Goal: Transaction & Acquisition: Purchase product/service

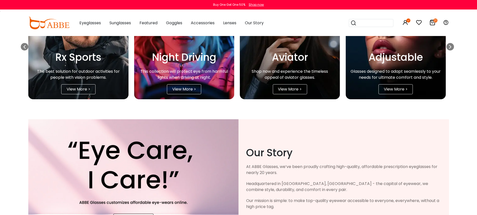
scroll to position [964, 0]
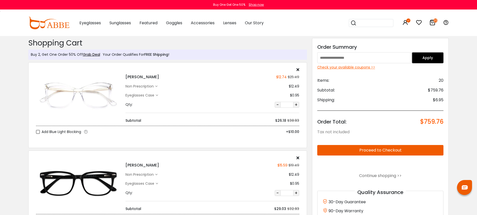
click at [298, 69] on icon at bounding box center [297, 70] width 3 height 4
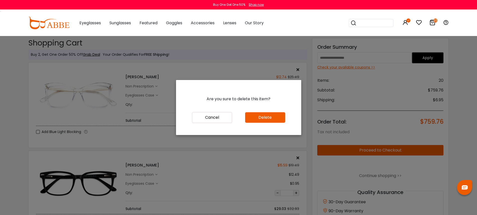
click at [262, 121] on button "Delete" at bounding box center [265, 117] width 40 height 11
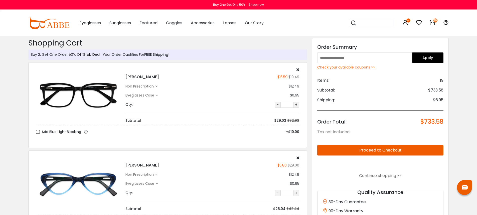
click at [298, 69] on icon at bounding box center [297, 70] width 3 height 4
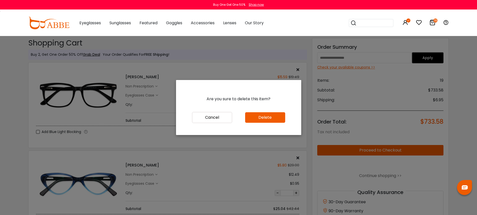
click at [274, 115] on button "Delete" at bounding box center [265, 117] width 40 height 11
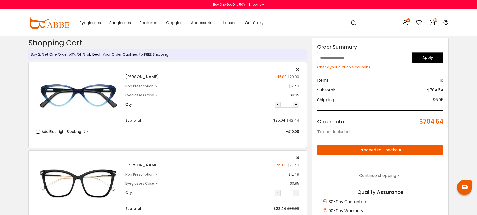
click at [298, 69] on icon at bounding box center [297, 70] width 3 height 4
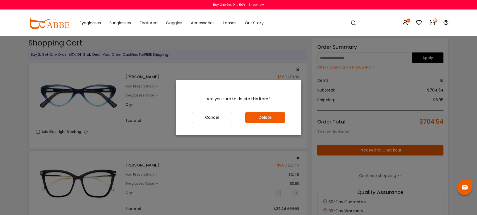
click at [271, 118] on button "Delete" at bounding box center [265, 117] width 40 height 11
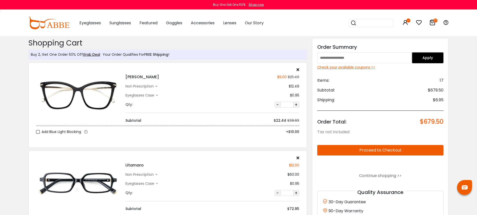
click at [298, 69] on icon at bounding box center [297, 70] width 3 height 4
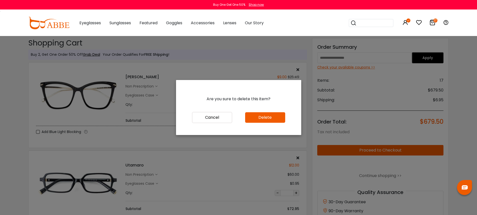
click at [273, 116] on button "Delete" at bounding box center [265, 117] width 40 height 11
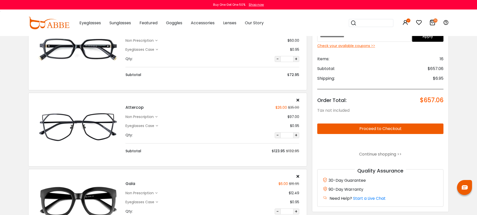
scroll to position [59, 0]
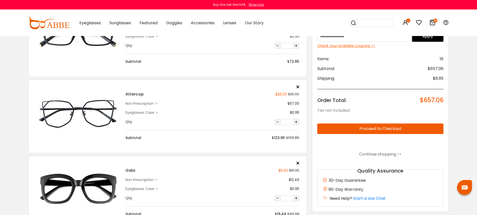
click at [297, 86] on icon at bounding box center [297, 87] width 3 height 4
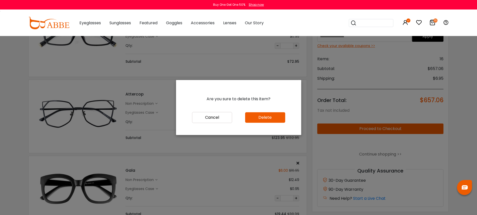
click at [266, 117] on button "Delete" at bounding box center [265, 117] width 40 height 11
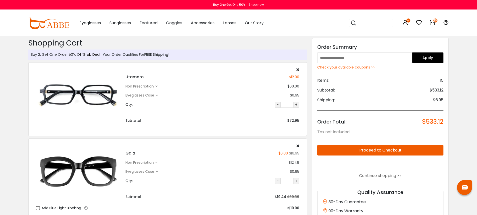
click at [298, 68] on icon at bounding box center [297, 70] width 3 height 4
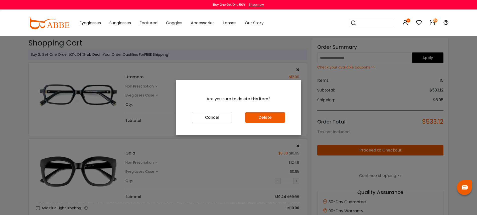
click at [261, 123] on div "Cancel Delete" at bounding box center [238, 123] width 125 height 23
click at [261, 118] on button "Delete" at bounding box center [265, 117] width 40 height 11
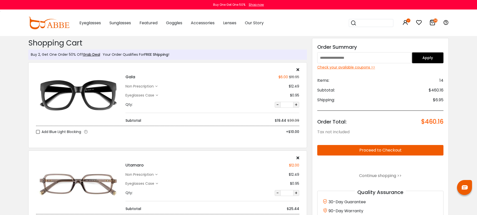
click at [296, 70] on icon at bounding box center [297, 70] width 3 height 4
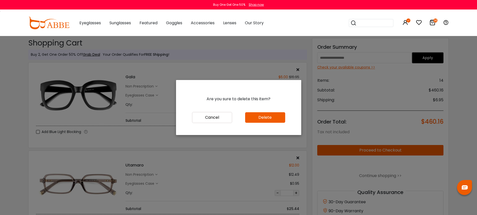
click at [267, 117] on button "Delete" at bounding box center [265, 117] width 40 height 11
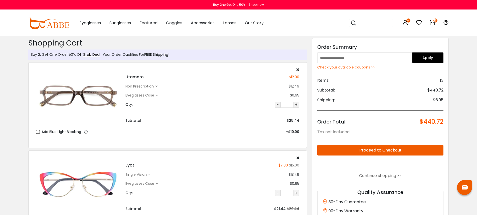
click at [297, 157] on icon at bounding box center [297, 158] width 3 height 4
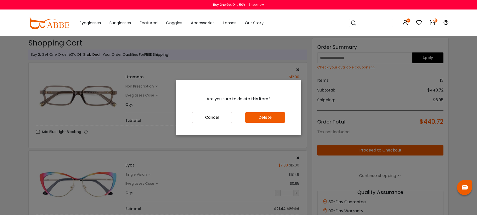
click at [268, 117] on button "Delete" at bounding box center [265, 117] width 40 height 11
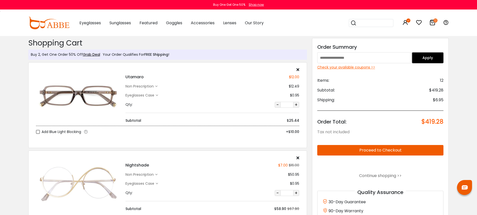
click at [297, 70] on icon at bounding box center [297, 70] width 3 height 4
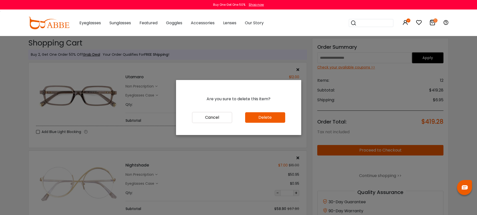
click at [271, 117] on button "Delete" at bounding box center [265, 117] width 40 height 11
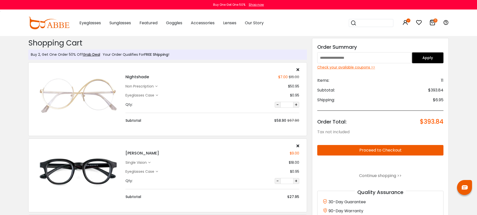
click at [298, 69] on icon at bounding box center [297, 70] width 3 height 4
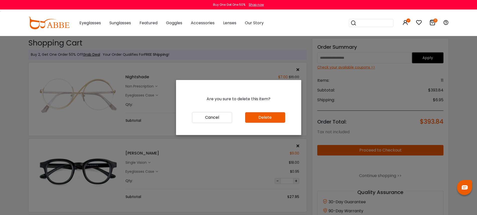
click at [271, 117] on button "Delete" at bounding box center [265, 117] width 40 height 11
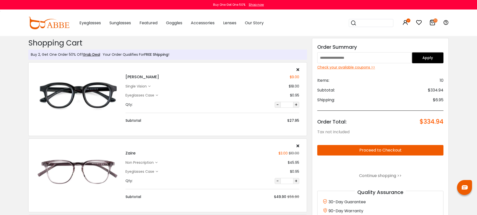
click at [298, 70] on icon at bounding box center [297, 70] width 3 height 4
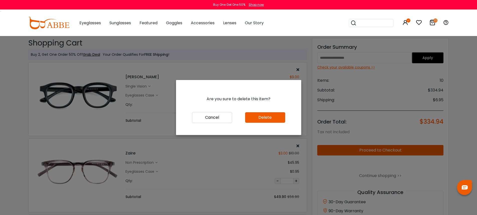
click at [271, 117] on button "Delete" at bounding box center [265, 117] width 40 height 11
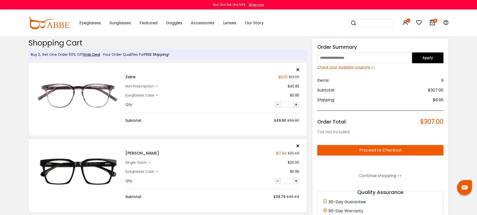
click at [297, 69] on icon at bounding box center [297, 70] width 3 height 4
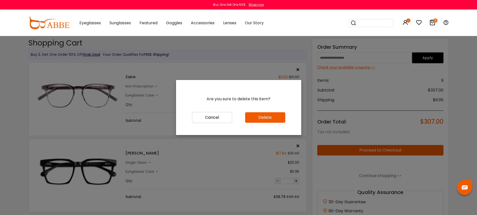
click at [278, 118] on button "Delete" at bounding box center [265, 117] width 40 height 11
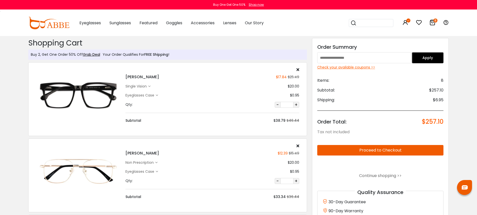
click at [297, 70] on icon at bounding box center [297, 70] width 3 height 4
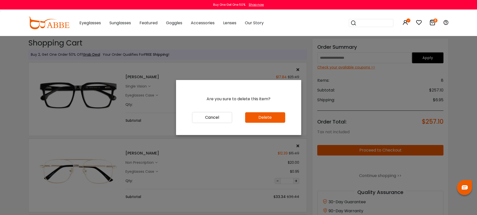
click at [282, 117] on button "Delete" at bounding box center [265, 117] width 40 height 11
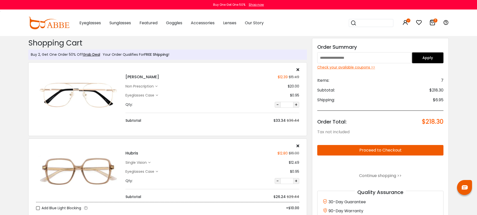
click at [297, 69] on icon at bounding box center [297, 70] width 3 height 4
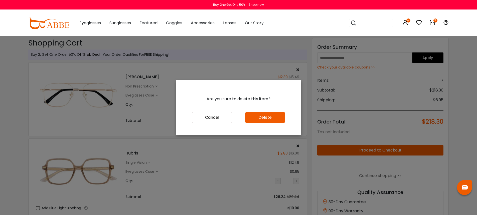
click at [272, 119] on button "Delete" at bounding box center [265, 117] width 40 height 11
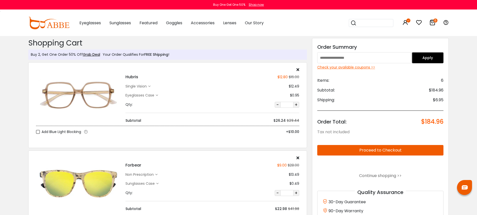
click at [298, 69] on icon at bounding box center [297, 70] width 3 height 4
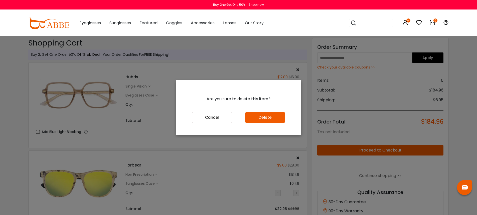
click at [270, 115] on button "Delete" at bounding box center [265, 117] width 40 height 11
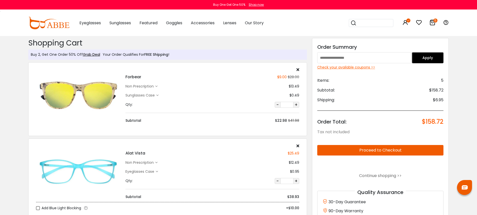
click at [298, 68] on icon at bounding box center [297, 70] width 3 height 4
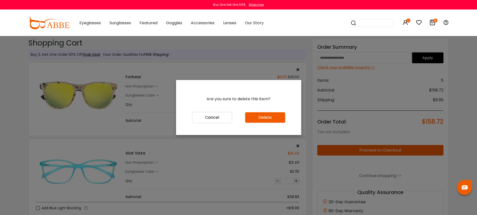
click at [258, 119] on button "Delete" at bounding box center [265, 117] width 40 height 11
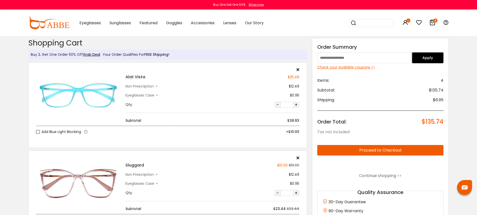
click at [296, 157] on icon at bounding box center [297, 158] width 3 height 4
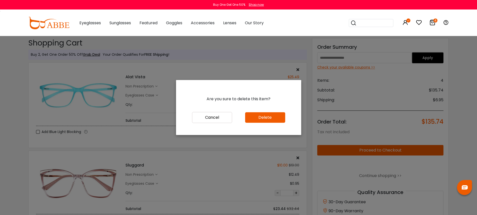
click at [266, 119] on button "Delete" at bounding box center [265, 117] width 40 height 11
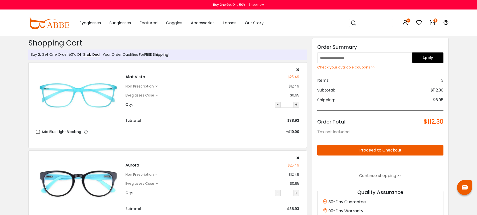
click at [297, 70] on icon at bounding box center [297, 70] width 3 height 4
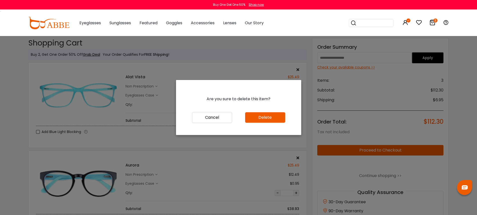
click at [257, 119] on button "Delete" at bounding box center [265, 117] width 40 height 11
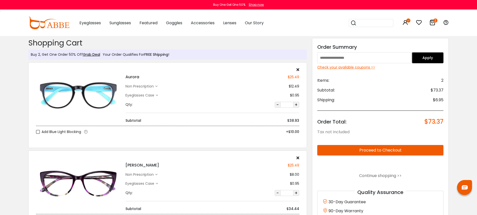
click at [299, 68] on div "Aurora $25.49 non prescription $12.49 Eyeglasses Case $0.95" at bounding box center [212, 96] width 179 height 56
click at [298, 70] on icon at bounding box center [297, 70] width 3 height 4
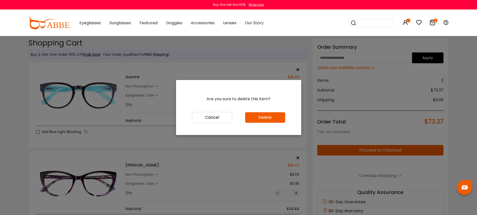
click at [267, 116] on button "Delete" at bounding box center [265, 117] width 40 height 11
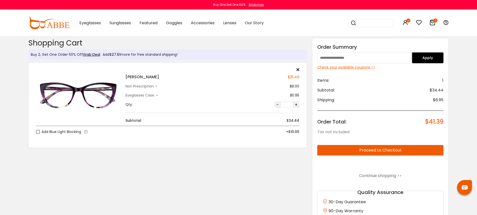
click at [297, 69] on icon at bounding box center [297, 70] width 3 height 4
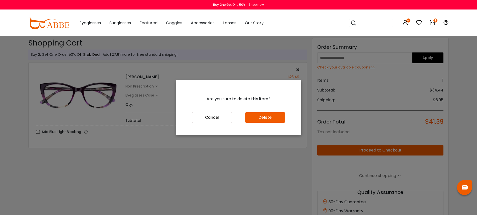
click at [270, 119] on button "Delete" at bounding box center [265, 117] width 40 height 11
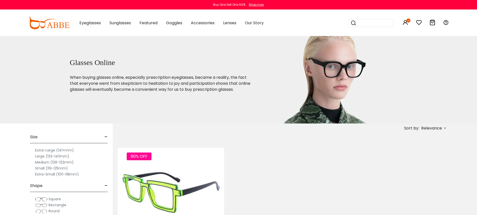
click at [196, 174] on img at bounding box center [171, 192] width 106 height 53
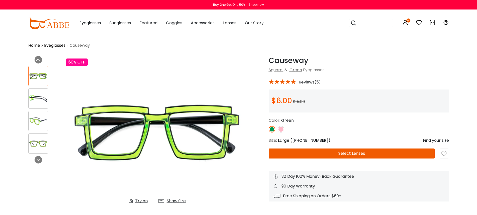
click at [338, 154] on button "Select Lenses" at bounding box center [351, 154] width 166 height 10
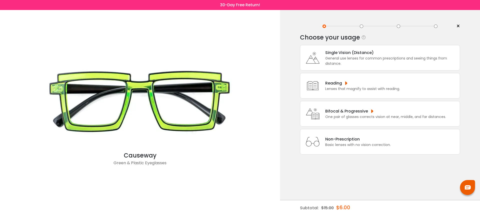
click at [349, 57] on div "General use lenses for common prescriptions and seeing things from distance." at bounding box center [392, 61] width 132 height 11
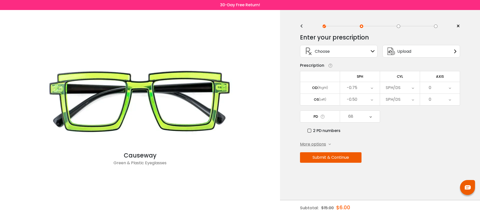
click at [364, 89] on div "-0.75" at bounding box center [360, 88] width 40 height 12
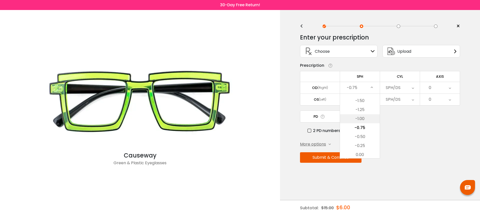
scroll to position [815, 0]
click at [366, 140] on li "+3.50" at bounding box center [360, 139] width 40 height 9
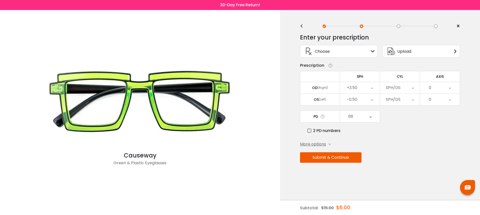
click at [402, 89] on div "SPH/DS" at bounding box center [400, 88] width 40 height 12
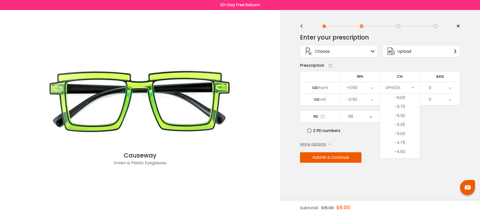
scroll to position [0, 0]
click at [403, 108] on li "-5.75" at bounding box center [400, 107] width 40 height 9
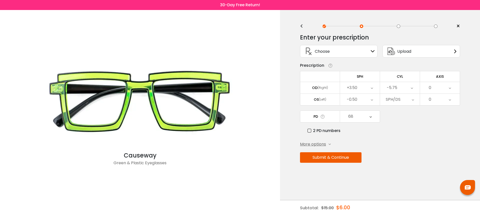
click at [441, 89] on div "0" at bounding box center [440, 88] width 40 height 12
click at [439, 146] on li "5" at bounding box center [440, 143] width 40 height 9
click at [369, 101] on div "-0.50" at bounding box center [360, 100] width 40 height 12
click at [365, 145] on li "+4.00" at bounding box center [360, 143] width 40 height 9
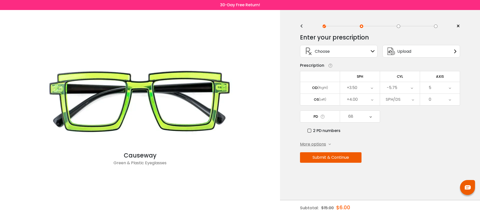
drag, startPoint x: 320, startPoint y: 179, endPoint x: 321, endPoint y: 175, distance: 3.3
click at [320, 179] on div "Enter your prescription SPH (Sphere) Lens strength needed to correct your visio…" at bounding box center [380, 109] width 160 height 158
click at [407, 102] on div "SPH/DS" at bounding box center [400, 100] width 40 height 12
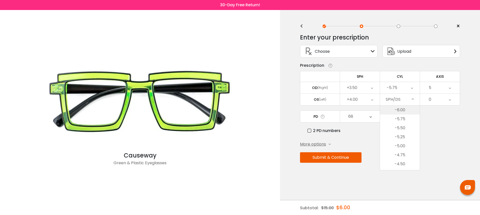
click at [406, 114] on li "-6.00" at bounding box center [400, 110] width 40 height 9
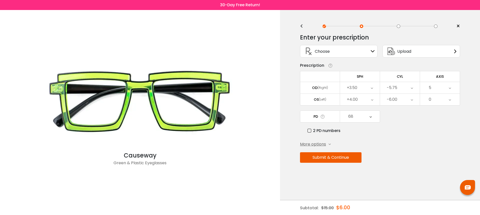
click at [440, 99] on div "0" at bounding box center [440, 100] width 40 height 12
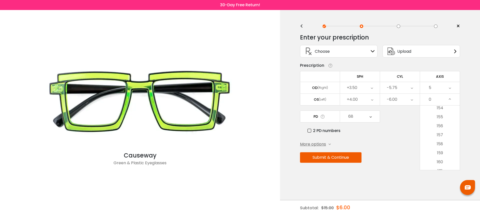
scroll to position [1566, 0]
click at [442, 166] on li "180" at bounding box center [440, 165] width 40 height 9
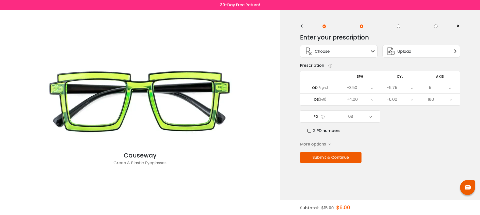
click at [394, 167] on div "Enter your prescription SPH (Sphere) Lens strength needed to correct your visio…" at bounding box center [380, 109] width 160 height 158
click at [352, 118] on div "68" at bounding box center [351, 117] width 5 height 10
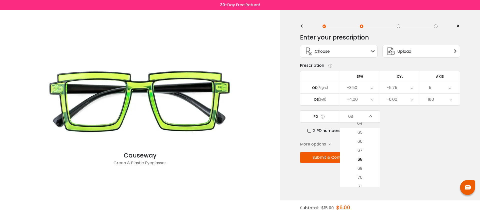
click at [366, 126] on li "64" at bounding box center [360, 123] width 40 height 9
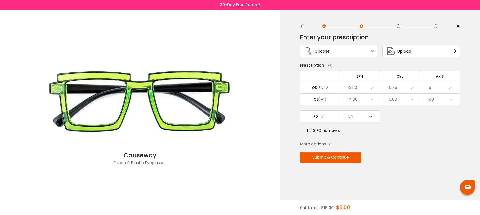
click at [329, 159] on button "Submit & Continue" at bounding box center [331, 157] width 62 height 11
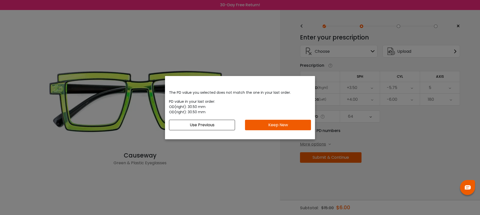
click at [290, 126] on button "Keep New" at bounding box center [278, 125] width 66 height 11
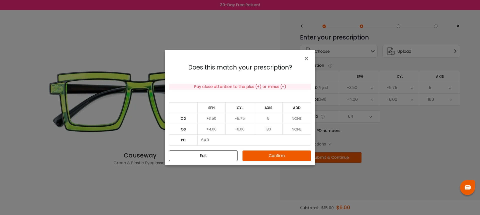
click at [280, 157] on button "Confirm" at bounding box center [277, 156] width 69 height 11
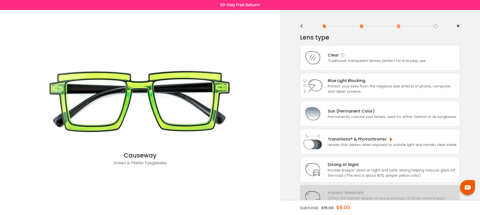
click at [363, 60] on div "Traditional, transparent lenses perfect for everyday use." at bounding box center [377, 60] width 99 height 5
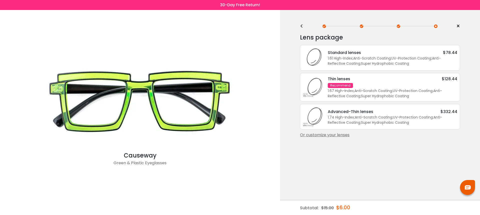
click at [344, 138] on div "Or customize your lenses" at bounding box center [380, 135] width 160 height 6
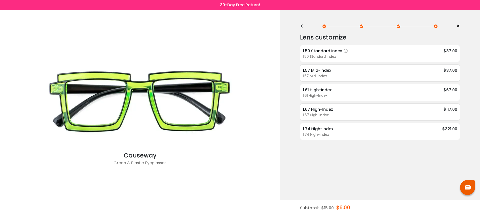
click at [369, 58] on div "1.50 Standard Index" at bounding box center [380, 56] width 155 height 5
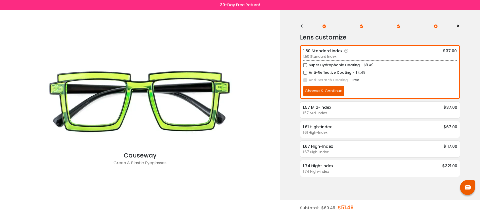
click at [331, 73] on label "Anti-Reflective Coating" at bounding box center [328, 73] width 48 height 6
click at [330, 92] on button "Choose & Continue" at bounding box center [324, 91] width 41 height 11
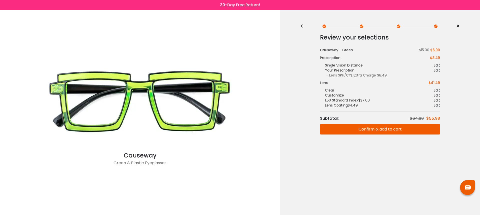
click at [368, 132] on button "Confirm & add to cart" at bounding box center [380, 129] width 120 height 11
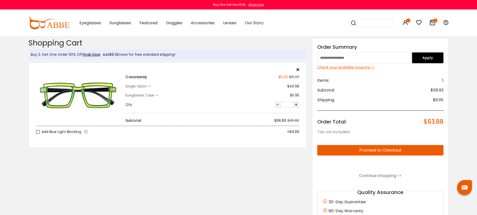
click at [366, 24] on input "search" at bounding box center [373, 23] width 35 height 8
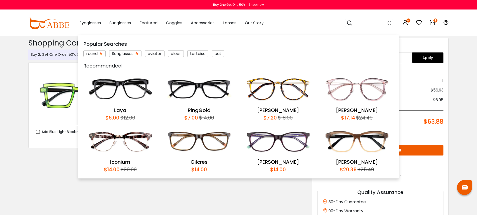
paste input "*****"
type input "*****"
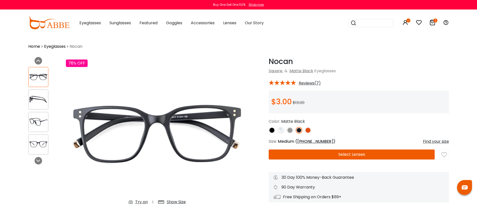
click at [352, 153] on button "Select Lenses" at bounding box center [351, 155] width 166 height 10
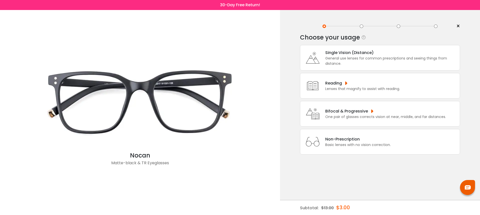
click at [356, 65] on div "General use lenses for common prescriptions and seeing things from distance." at bounding box center [392, 61] width 132 height 11
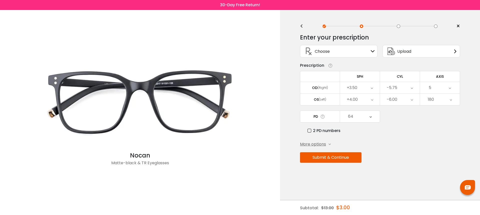
click at [349, 160] on button "Submit & Continue" at bounding box center [331, 157] width 62 height 11
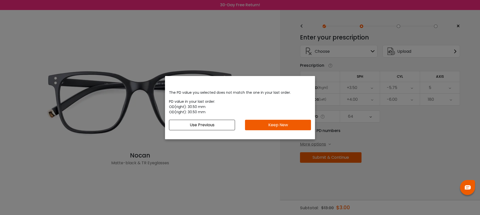
click at [288, 126] on button "Keep New" at bounding box center [278, 125] width 66 height 11
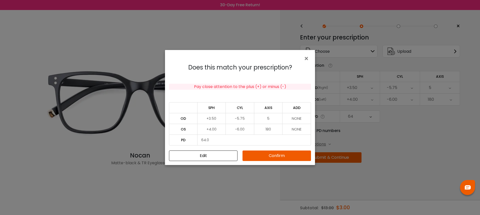
click at [280, 154] on button "Confirm" at bounding box center [277, 156] width 69 height 11
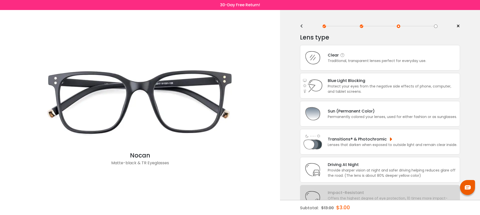
click at [380, 63] on div "Traditional, transparent lenses perfect for everyday use." at bounding box center [377, 60] width 99 height 5
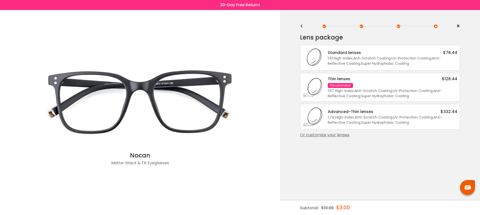
click at [336, 138] on div "Or customize your lenses" at bounding box center [380, 135] width 160 height 6
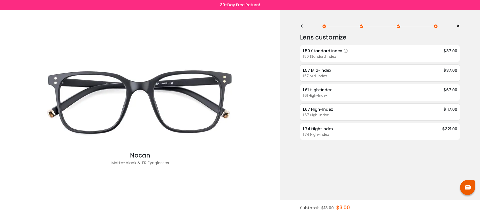
click at [370, 51] on div "1.50 Standard Index $37.00" at bounding box center [380, 51] width 155 height 6
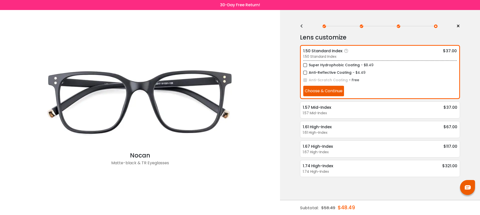
click at [337, 71] on label "Anti-Reflective Coating" at bounding box center [328, 73] width 48 height 6
click at [336, 91] on button "Choose & Continue" at bounding box center [324, 91] width 41 height 11
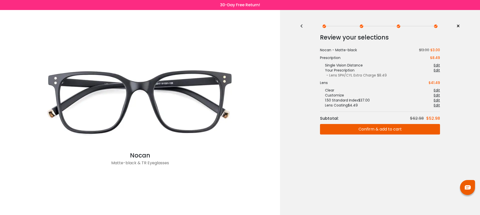
click at [415, 131] on button "Confirm & add to cart" at bounding box center [380, 129] width 120 height 11
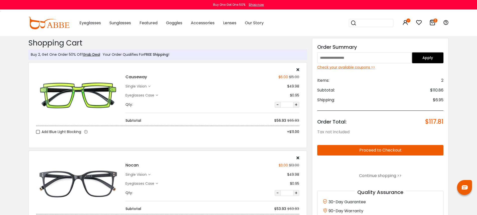
click at [368, 56] on input "text" at bounding box center [364, 57] width 95 height 11
type input "******"
click at [430, 61] on button "Apply" at bounding box center [428, 57] width 32 height 11
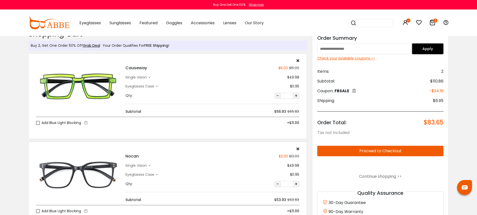
scroll to position [15, 0]
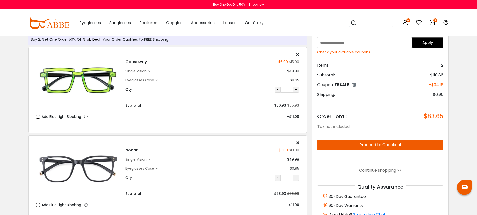
click at [149, 72] on icon at bounding box center [149, 71] width 2 height 2
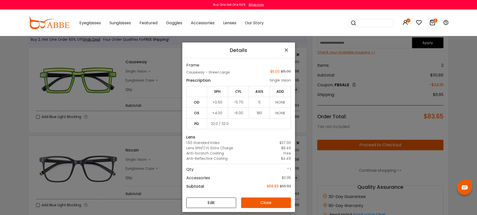
scroll to position [21, 0]
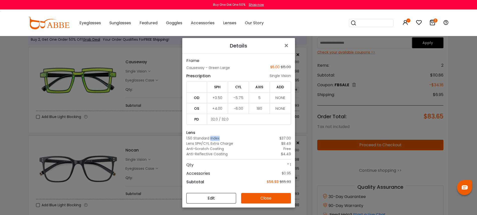
drag, startPoint x: 209, startPoint y: 139, endPoint x: 218, endPoint y: 139, distance: 9.8
click at [218, 139] on div "1.50 Standard Index $37.00" at bounding box center [238, 138] width 105 height 5
click at [213, 139] on div "1.50 Standard Index" at bounding box center [202, 138] width 33 height 5
drag, startPoint x: 204, startPoint y: 139, endPoint x: 217, endPoint y: 138, distance: 12.3
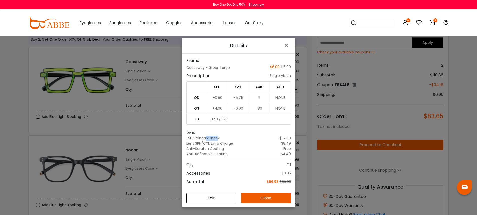
click at [217, 138] on div "1.50 Standard Index" at bounding box center [202, 138] width 33 height 5
drag, startPoint x: 204, startPoint y: 138, endPoint x: 228, endPoint y: 153, distance: 27.9
click at [228, 153] on div "Frame Causeway - Green Large $6.00 $15.00 Prescription single vision SPH CYL AX…" at bounding box center [238, 121] width 105 height 127
click at [228, 153] on div "Anti-Reflective Coating $4.49" at bounding box center [238, 154] width 105 height 5
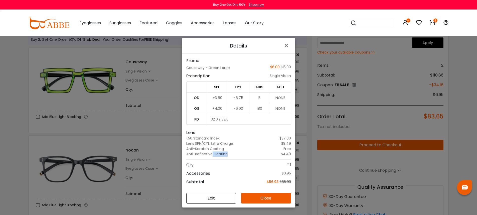
drag, startPoint x: 209, startPoint y: 152, endPoint x: 226, endPoint y: 153, distance: 17.3
click at [226, 153] on div "Anti-Reflective Coating $4.49" at bounding box center [238, 154] width 105 height 5
click at [216, 153] on div "Anti-Reflective Coating" at bounding box center [206, 154] width 41 height 5
drag, startPoint x: 219, startPoint y: 144, endPoint x: 227, endPoint y: 144, distance: 8.0
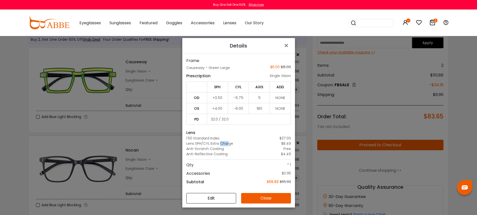
click at [227, 144] on div "Lens SPH/CYL Extra Charge" at bounding box center [209, 143] width 47 height 5
click at [284, 45] on span "×" at bounding box center [286, 45] width 7 height 11
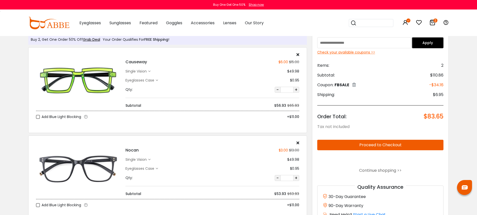
click at [145, 71] on div "single vision" at bounding box center [136, 71] width 23 height 5
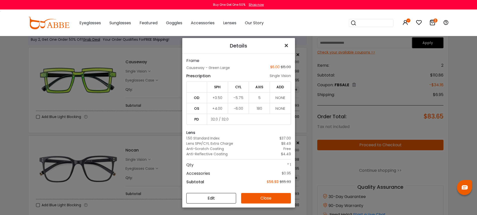
click at [283, 46] on span "×" at bounding box center [286, 45] width 7 height 11
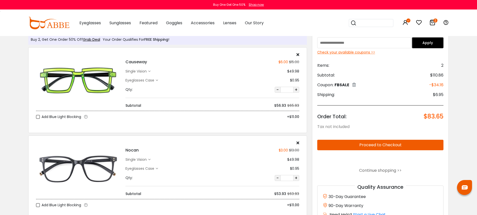
click at [135, 61] on h4 "Causeway" at bounding box center [136, 62] width 22 height 6
copy h4 "Causeway"
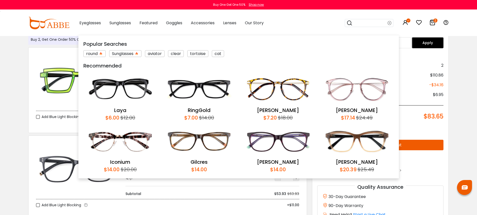
click at [365, 22] on input "search" at bounding box center [369, 23] width 35 height 8
paste input "********"
type input "********"
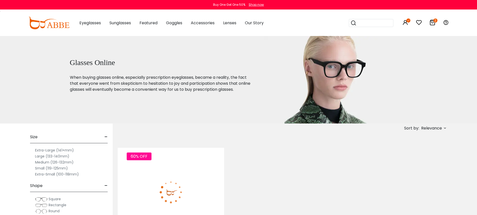
click at [195, 171] on img at bounding box center [171, 192] width 106 height 53
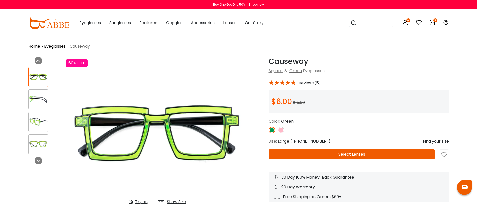
click at [352, 152] on button "Select Lenses" at bounding box center [351, 155] width 166 height 10
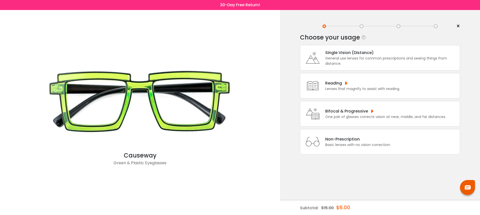
click at [357, 56] on div "Single Vision (Distance)" at bounding box center [392, 53] width 132 height 6
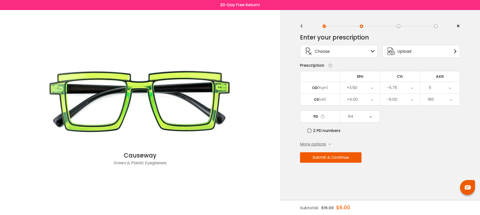
click at [348, 159] on button "Submit & Continue" at bounding box center [331, 157] width 62 height 11
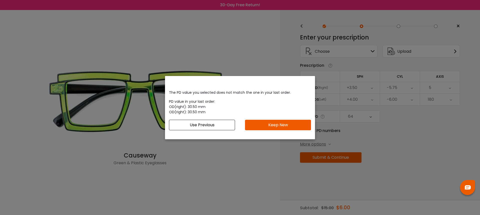
click at [285, 127] on button "Keep New" at bounding box center [278, 125] width 66 height 11
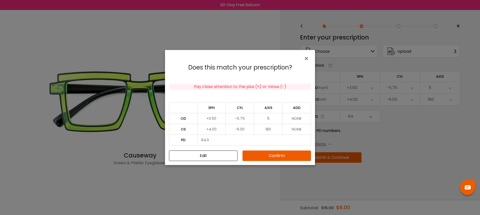
click at [288, 157] on button "Confirm" at bounding box center [277, 156] width 69 height 11
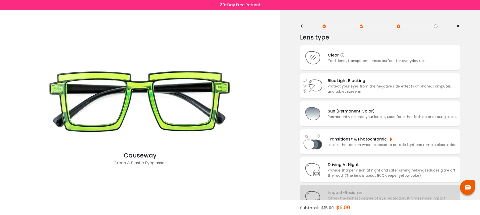
click at [380, 64] on div "Traditional, transparent lenses perfect for everyday use." at bounding box center [377, 60] width 99 height 5
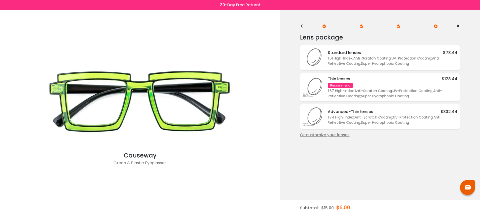
click at [327, 138] on div "Or customize your lenses" at bounding box center [380, 135] width 160 height 6
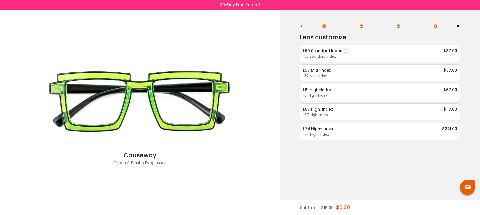
click at [367, 52] on div "1.50 Standard Index $37.00" at bounding box center [380, 51] width 155 height 6
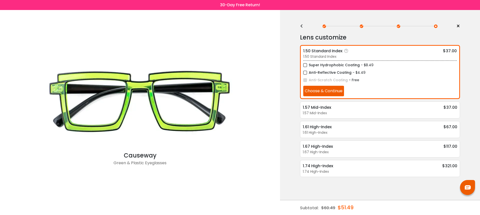
click at [337, 73] on label "Anti-Reflective Coating" at bounding box center [328, 73] width 48 height 6
click at [331, 92] on button "Choose & Continue" at bounding box center [324, 91] width 41 height 11
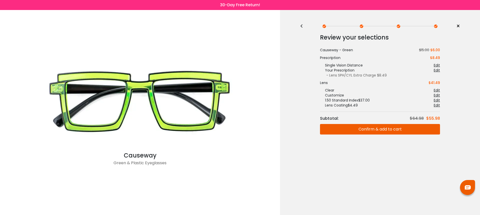
click at [364, 184] on div "< × Choose your usage Single Vision (Distance) This lens helps you see details …" at bounding box center [380, 112] width 200 height 205
drag, startPoint x: 338, startPoint y: 100, endPoint x: 367, endPoint y: 100, distance: 28.3
click at [367, 100] on div "1.50 Standard Index $37.00" at bounding box center [345, 100] width 50 height 5
drag, startPoint x: 339, startPoint y: 104, endPoint x: 357, endPoint y: 104, distance: 17.5
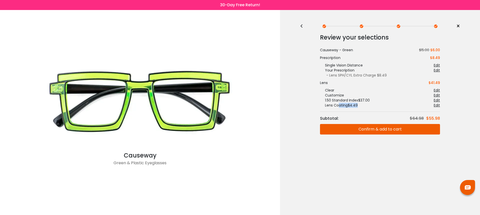
click at [357, 104] on div "Lens Coating $4.49" at bounding box center [339, 105] width 38 height 5
drag, startPoint x: 341, startPoint y: 66, endPoint x: 353, endPoint y: 76, distance: 15.6
click at [353, 76] on div "Prescription $8.49 Single Vision Distance Edit Your Prescription Edit - PD Extr…" at bounding box center [380, 66] width 120 height 23
click at [353, 76] on div "- Lens SPH/CYL Extra Charge $8.49" at bounding box center [380, 75] width 120 height 5
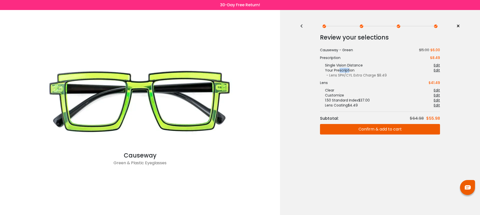
drag, startPoint x: 339, startPoint y: 71, endPoint x: 349, endPoint y: 71, distance: 10.3
click at [349, 71] on div "Your Prescription" at bounding box center [337, 70] width 35 height 5
drag, startPoint x: 342, startPoint y: 75, endPoint x: 376, endPoint y: 75, distance: 34.3
click at [376, 75] on div "- Lens SPH/CYL Extra Charge $8.49" at bounding box center [380, 75] width 120 height 5
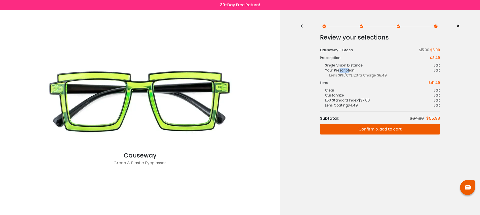
click at [376, 75] on div "- Lens SPH/CYL Extra Charge $8.49" at bounding box center [380, 75] width 120 height 5
drag, startPoint x: 339, startPoint y: 75, endPoint x: 381, endPoint y: 76, distance: 42.6
click at [381, 76] on div "- Lens SPH/CYL Extra Charge $8.49" at bounding box center [380, 75] width 120 height 5
drag, startPoint x: 344, startPoint y: 70, endPoint x: 372, endPoint y: 75, distance: 28.8
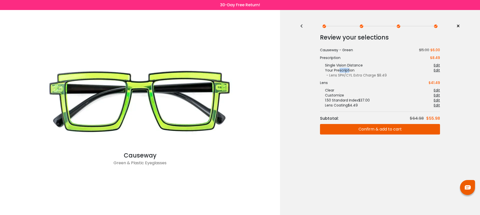
click at [372, 75] on div "Prescription $8.49 Single Vision Distance Edit Your Prescription Edit - PD Extr…" at bounding box center [380, 66] width 120 height 23
click at [372, 75] on div "- Lens SPH/CYL Extra Charge $8.49" at bounding box center [380, 75] width 120 height 5
click at [373, 172] on div "< × Choose your usage Single Vision (Distance) This lens helps you see details …" at bounding box center [380, 112] width 200 height 205
drag, startPoint x: 331, startPoint y: 95, endPoint x: 338, endPoint y: 94, distance: 7.3
click at [338, 94] on div "Customize" at bounding box center [332, 95] width 24 height 5
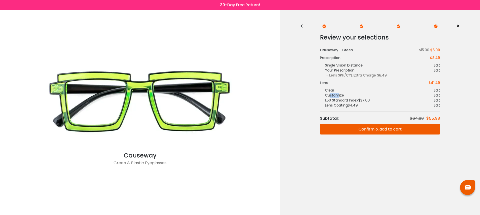
click at [338, 94] on div "Customize" at bounding box center [332, 95] width 24 height 5
drag, startPoint x: 334, startPoint y: 100, endPoint x: 359, endPoint y: 99, distance: 24.5
click at [359, 99] on div "1.50 Standard Index $37.00" at bounding box center [345, 100] width 50 height 5
drag, startPoint x: 338, startPoint y: 105, endPoint x: 354, endPoint y: 104, distance: 15.8
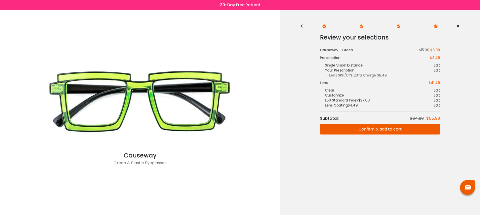
click at [353, 104] on div "Lens Coating $4.49" at bounding box center [339, 105] width 38 height 5
click at [354, 104] on div "Lens Coating $4.49" at bounding box center [339, 105] width 38 height 5
drag, startPoint x: 355, startPoint y: 105, endPoint x: 339, endPoint y: 105, distance: 15.5
click at [339, 105] on div "Lens Coating $4.49" at bounding box center [339, 105] width 38 height 5
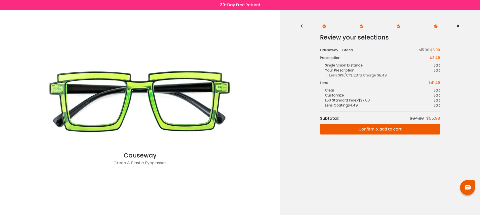
click at [459, 26] on span "×" at bounding box center [459, 27] width 4 height 8
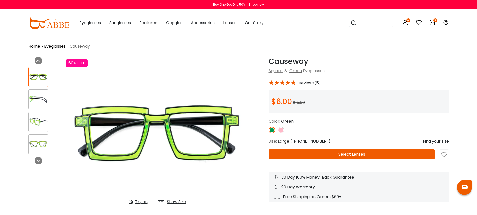
click at [434, 23] on icon at bounding box center [432, 23] width 6 height 6
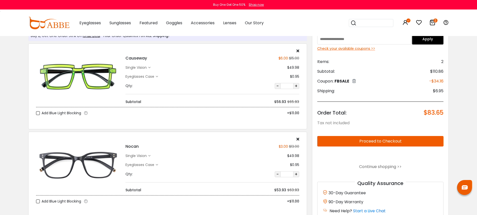
scroll to position [18, 0]
